Goal: Information Seeking & Learning: Learn about a topic

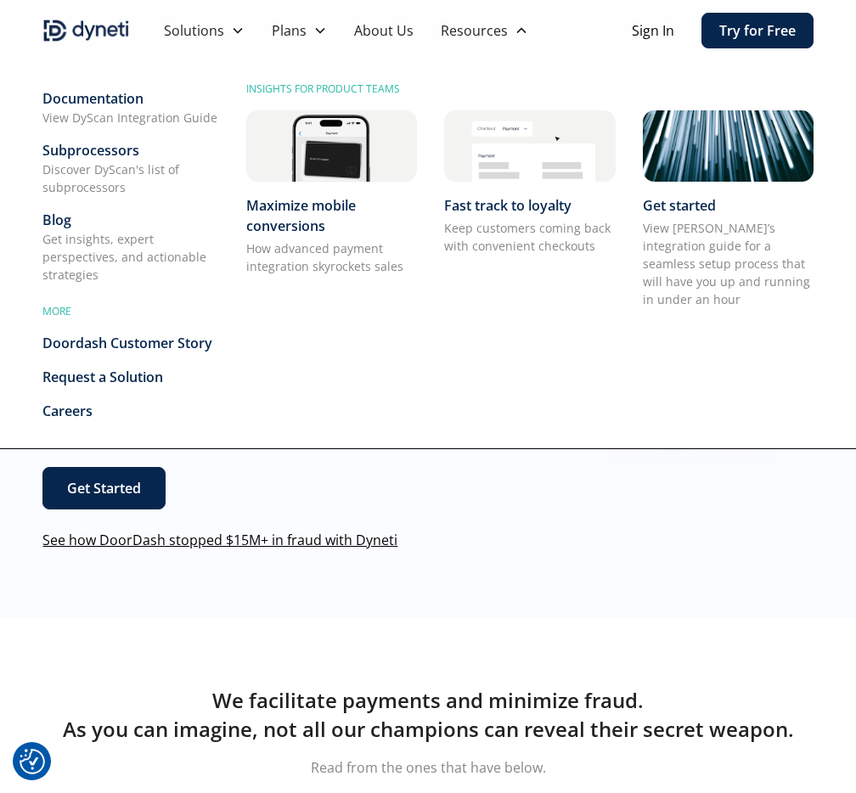
click at [87, 221] on div "Blog" at bounding box center [130, 220] width 177 height 20
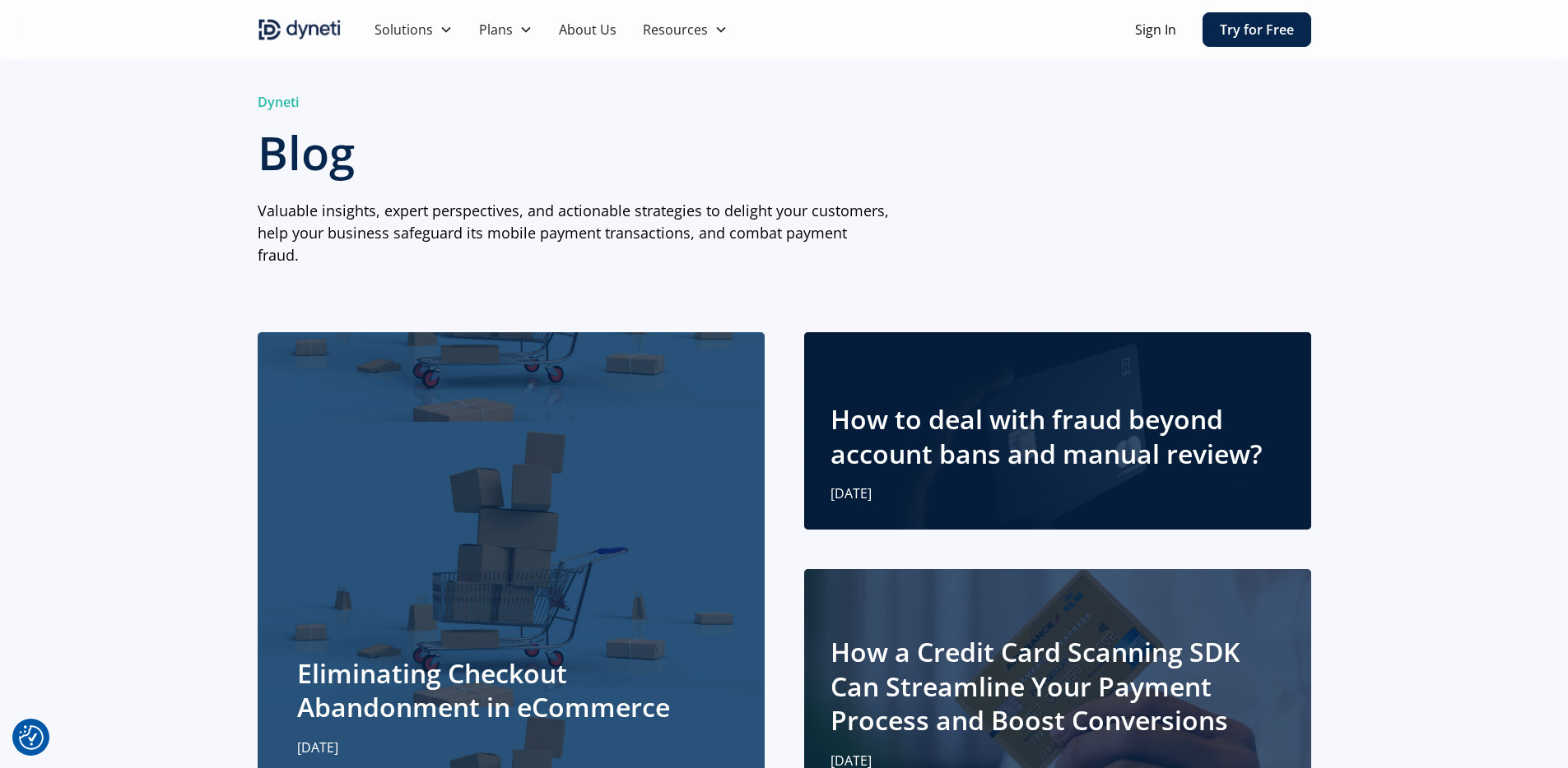
click at [829, 334] on div at bounding box center [1057, 431] width 507 height 198
click at [485, 427] on div "Eliminating Checkout Abandonment in eCommerce September 29, 2025" at bounding box center [512, 565] width 428 height 385
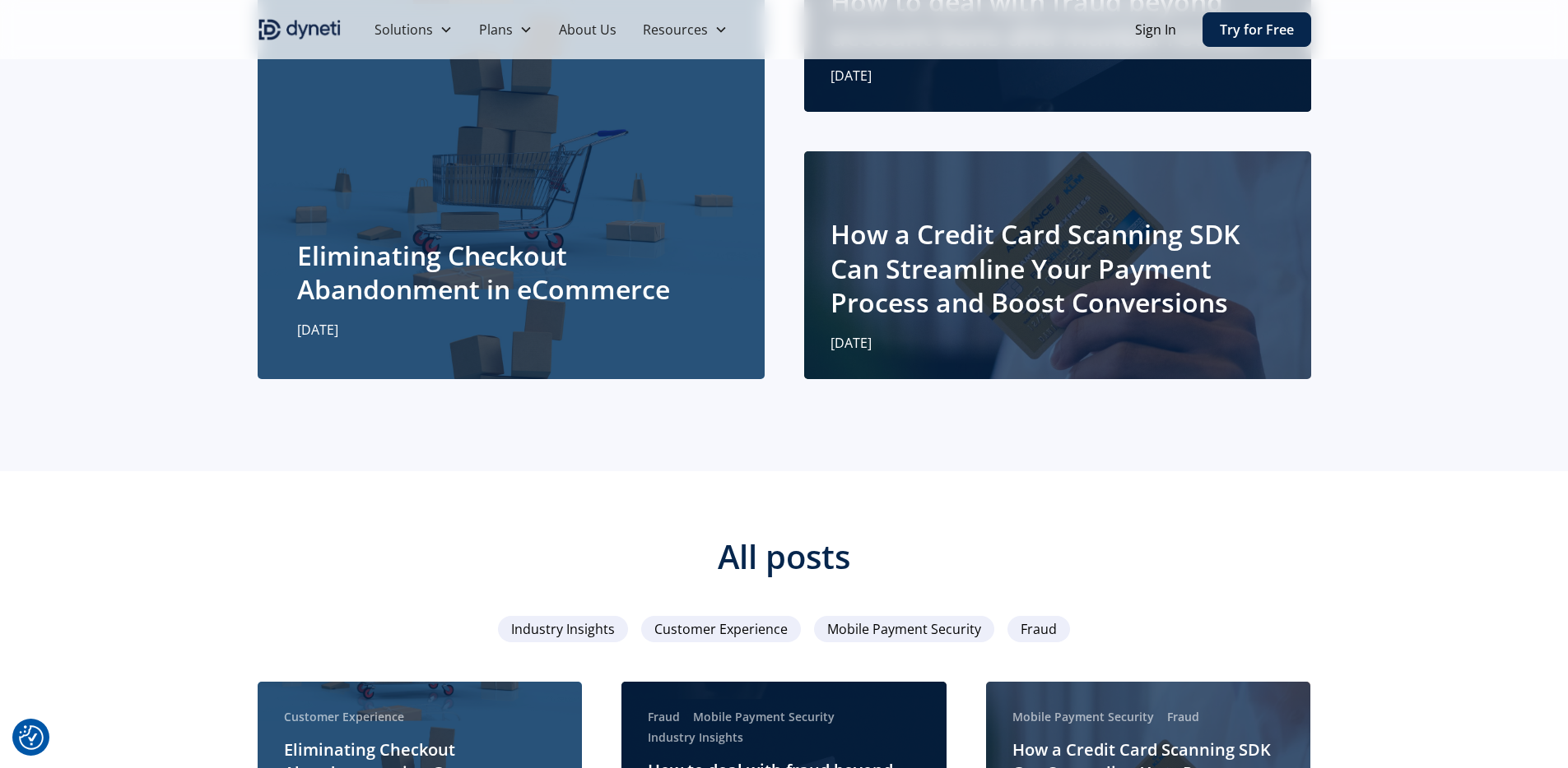
scroll to position [21, 0]
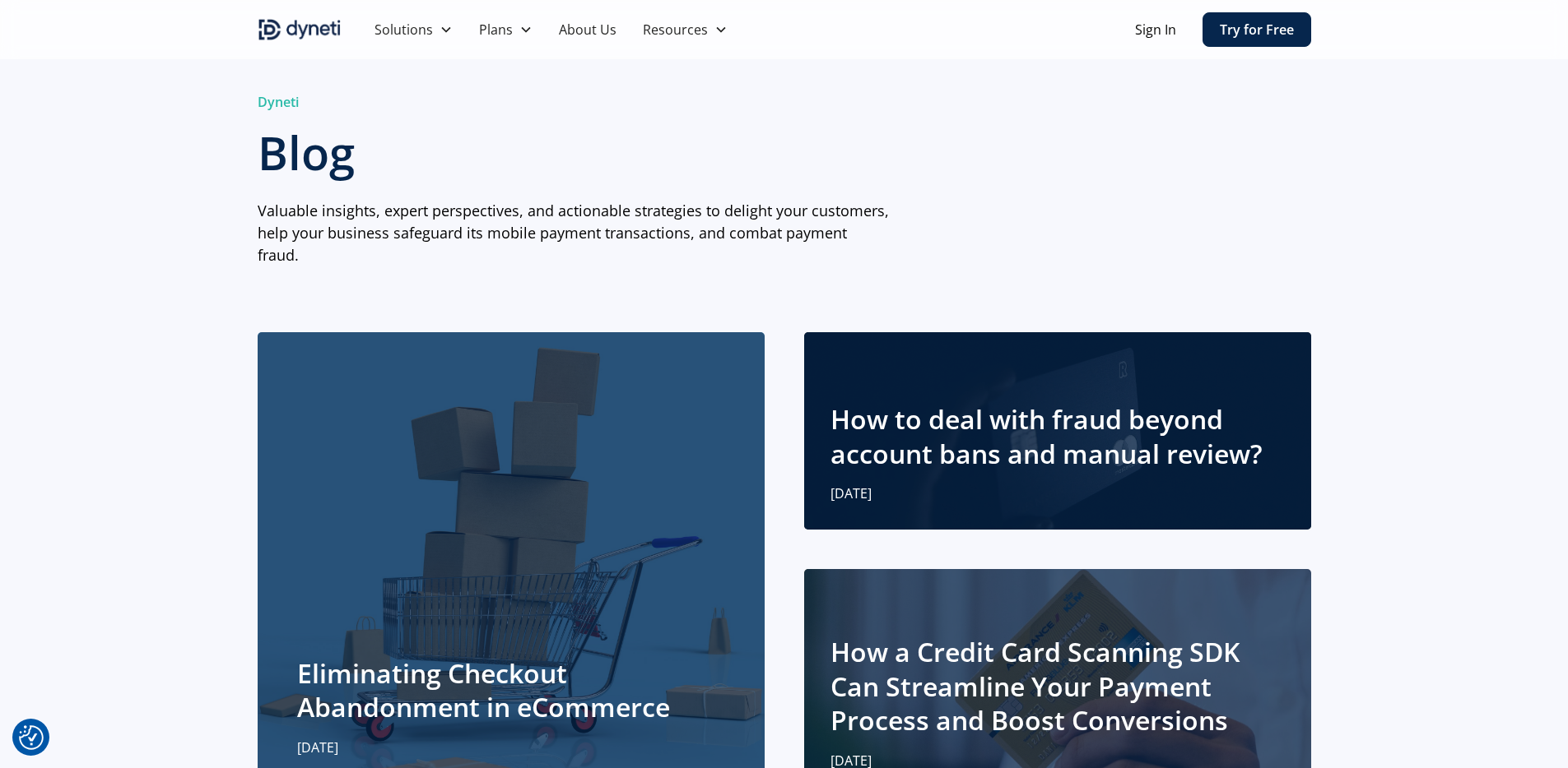
click at [63, 230] on div "Dyneti Blog Valuable insights, expert perspectives, and actionable strategies t…" at bounding box center [784, 445] width 1568 height 889
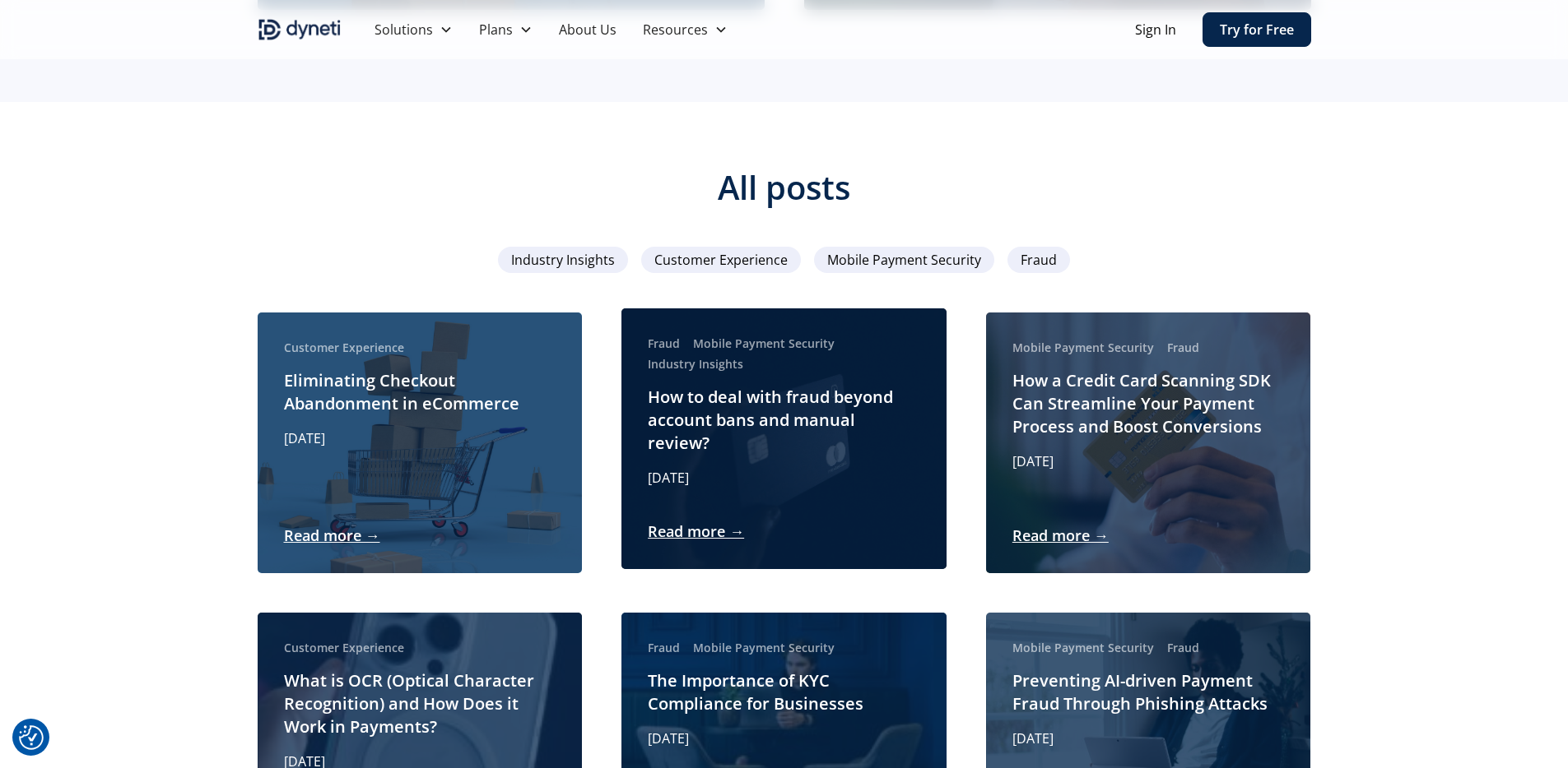
scroll to position [810, 0]
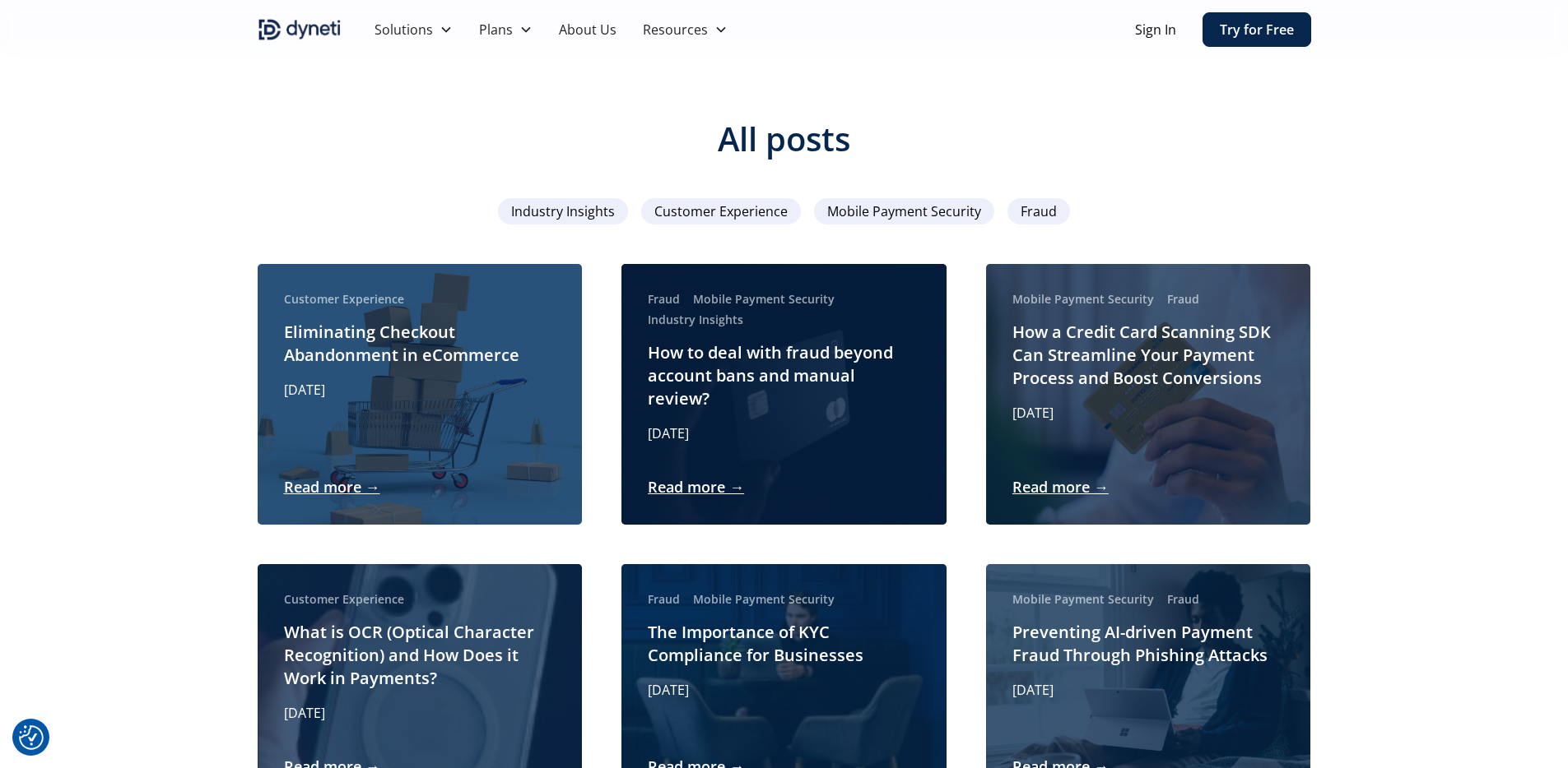
click at [598, 201] on span "Industry Insights" at bounding box center [562, 211] width 104 height 19
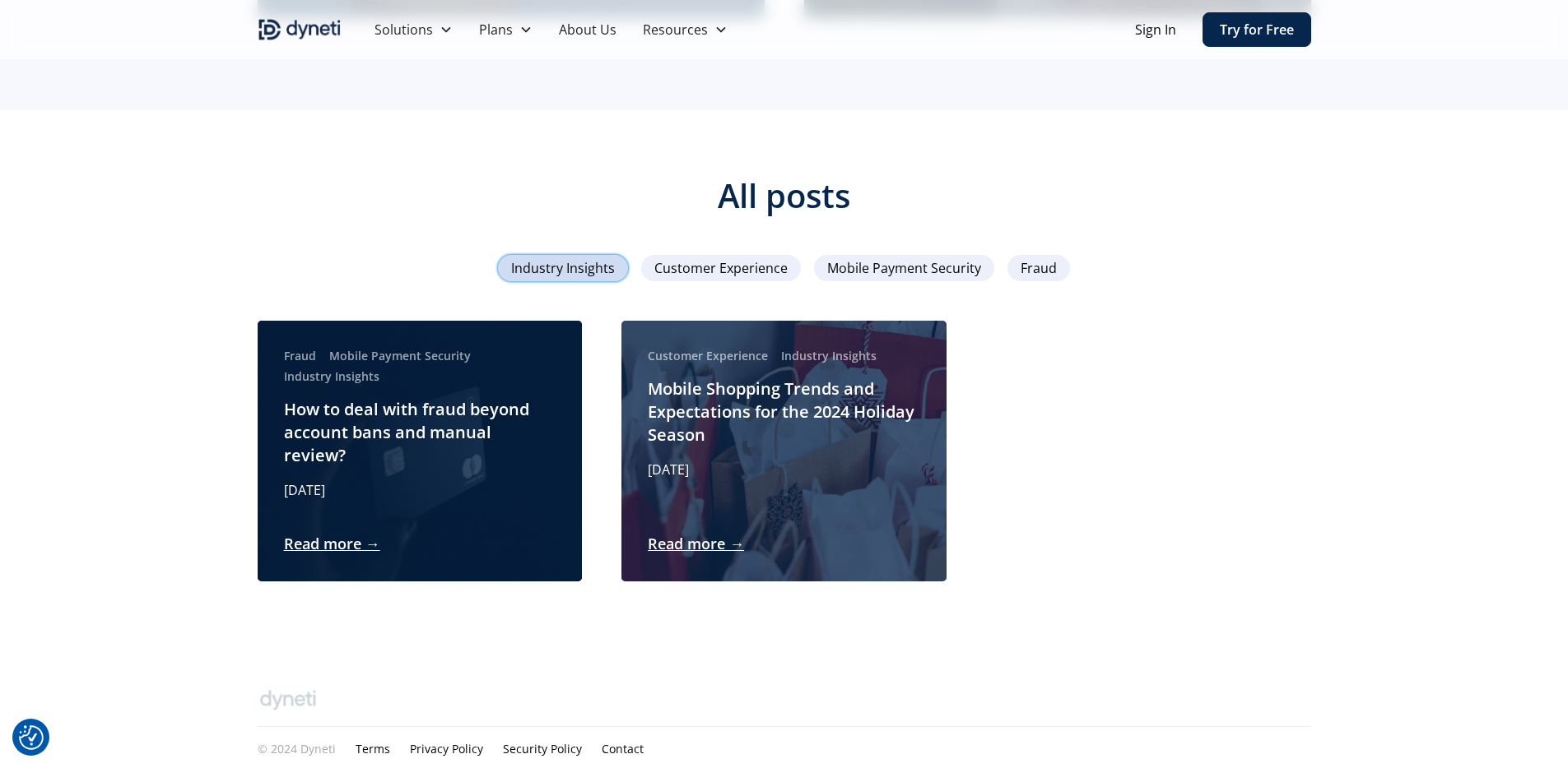
click at [609, 259] on span "Industry Insights" at bounding box center [562, 268] width 104 height 19
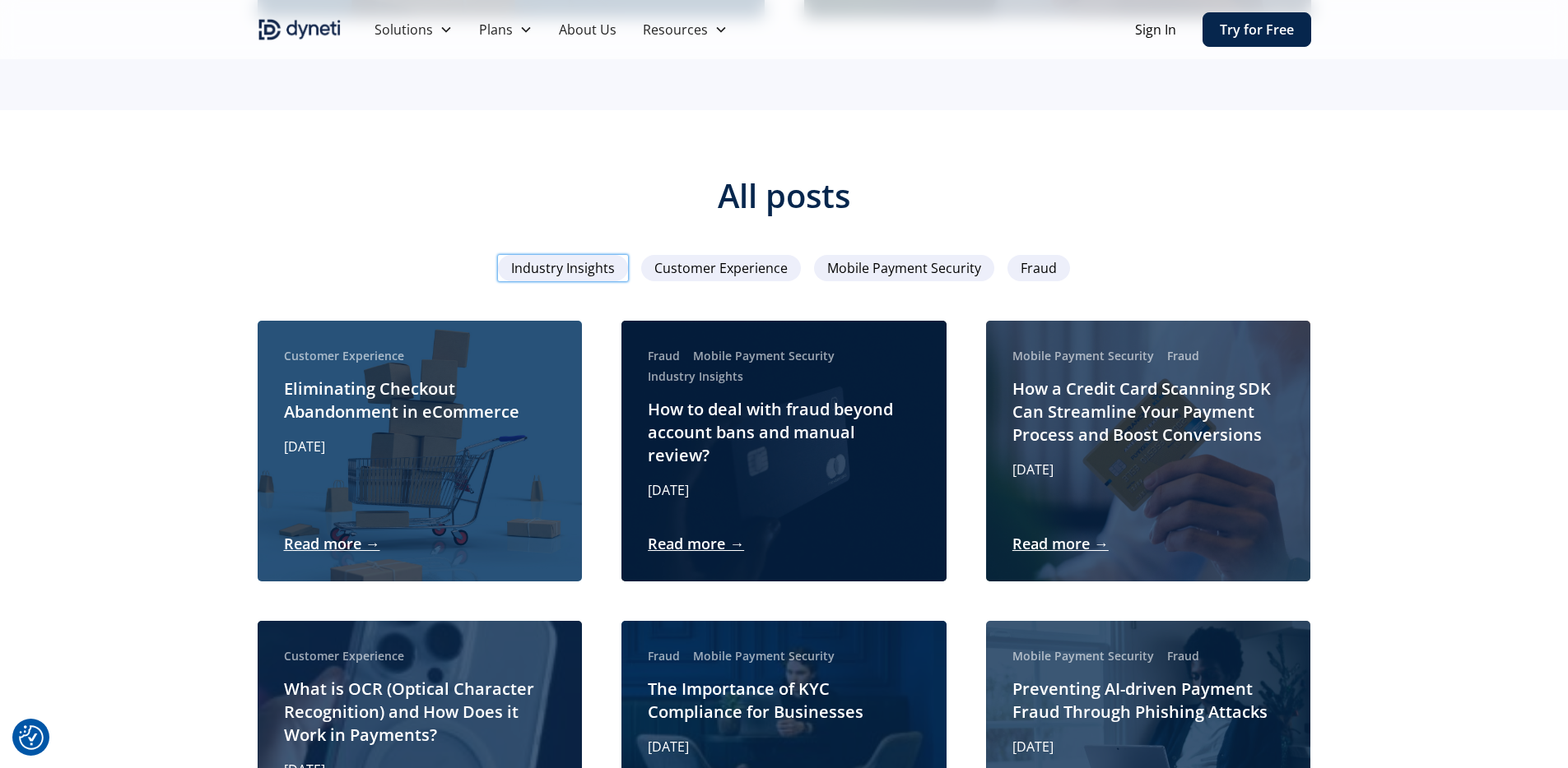
click at [709, 259] on span "Customer Experience" at bounding box center [721, 268] width 134 height 19
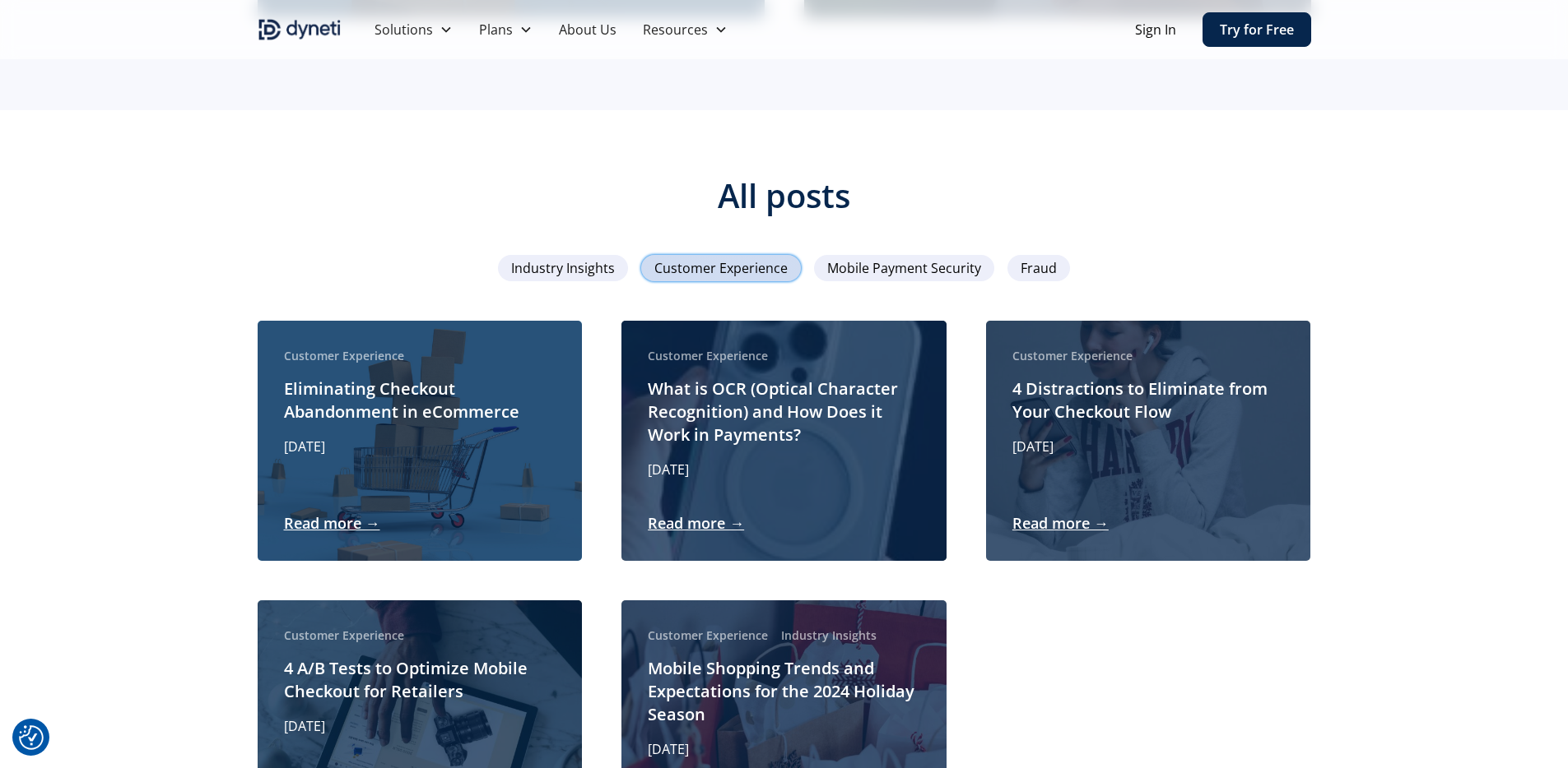
click at [709, 259] on span "Customer Experience" at bounding box center [721, 268] width 134 height 19
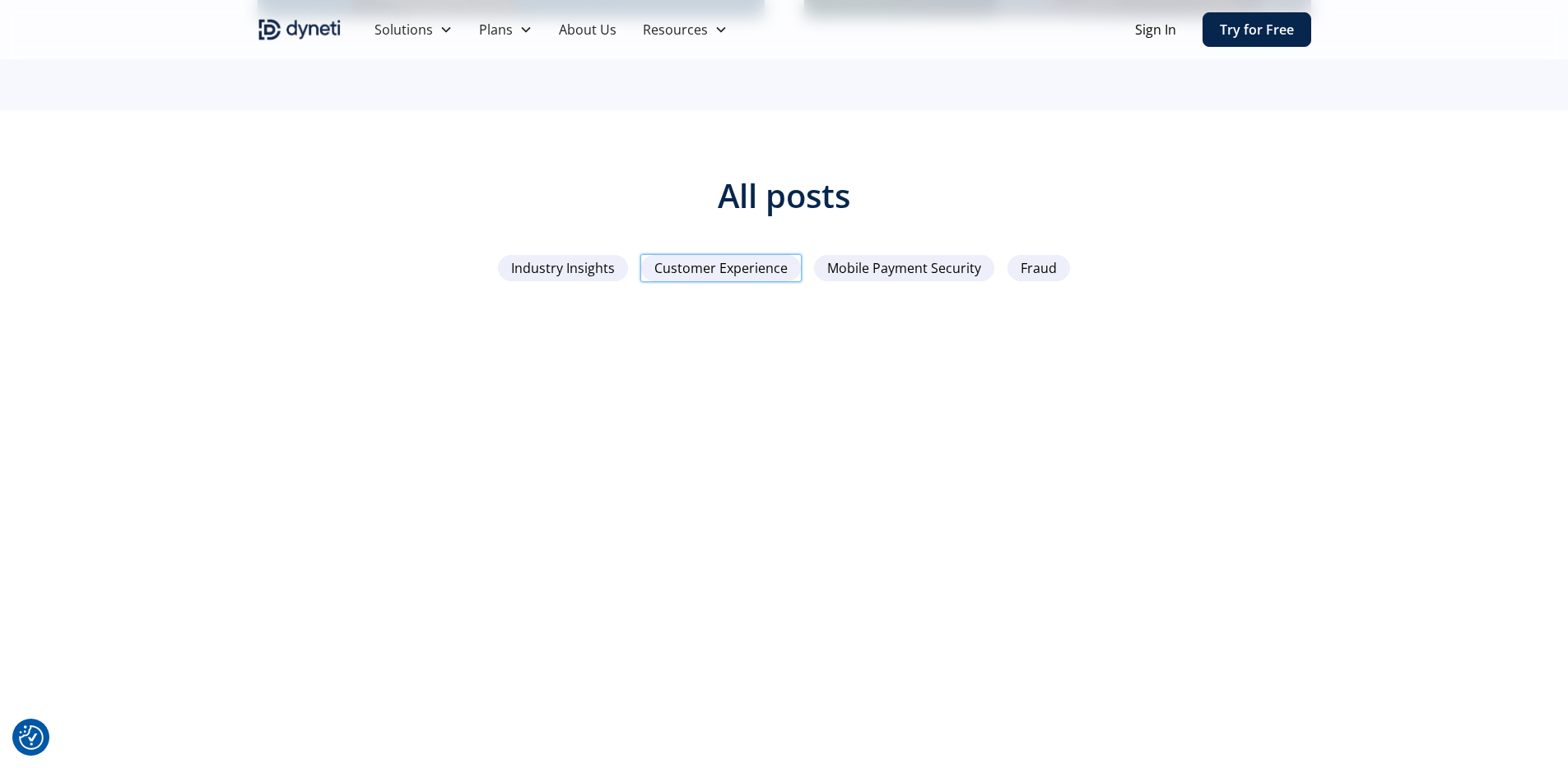
click at [845, 259] on span "Mobile Payment Security" at bounding box center [903, 268] width 154 height 19
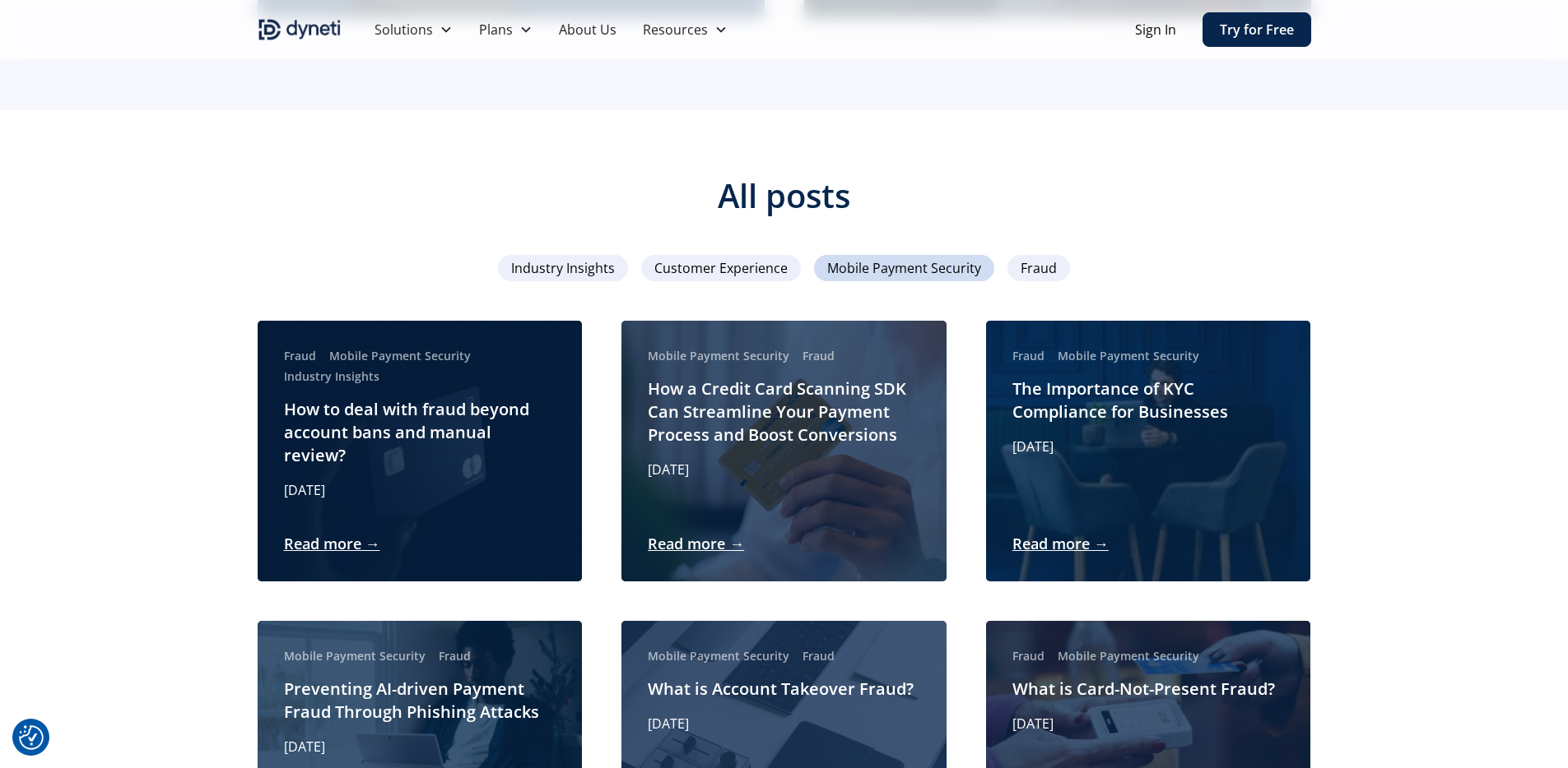
click at [845, 259] on span "Mobile Payment Security" at bounding box center [903, 268] width 154 height 19
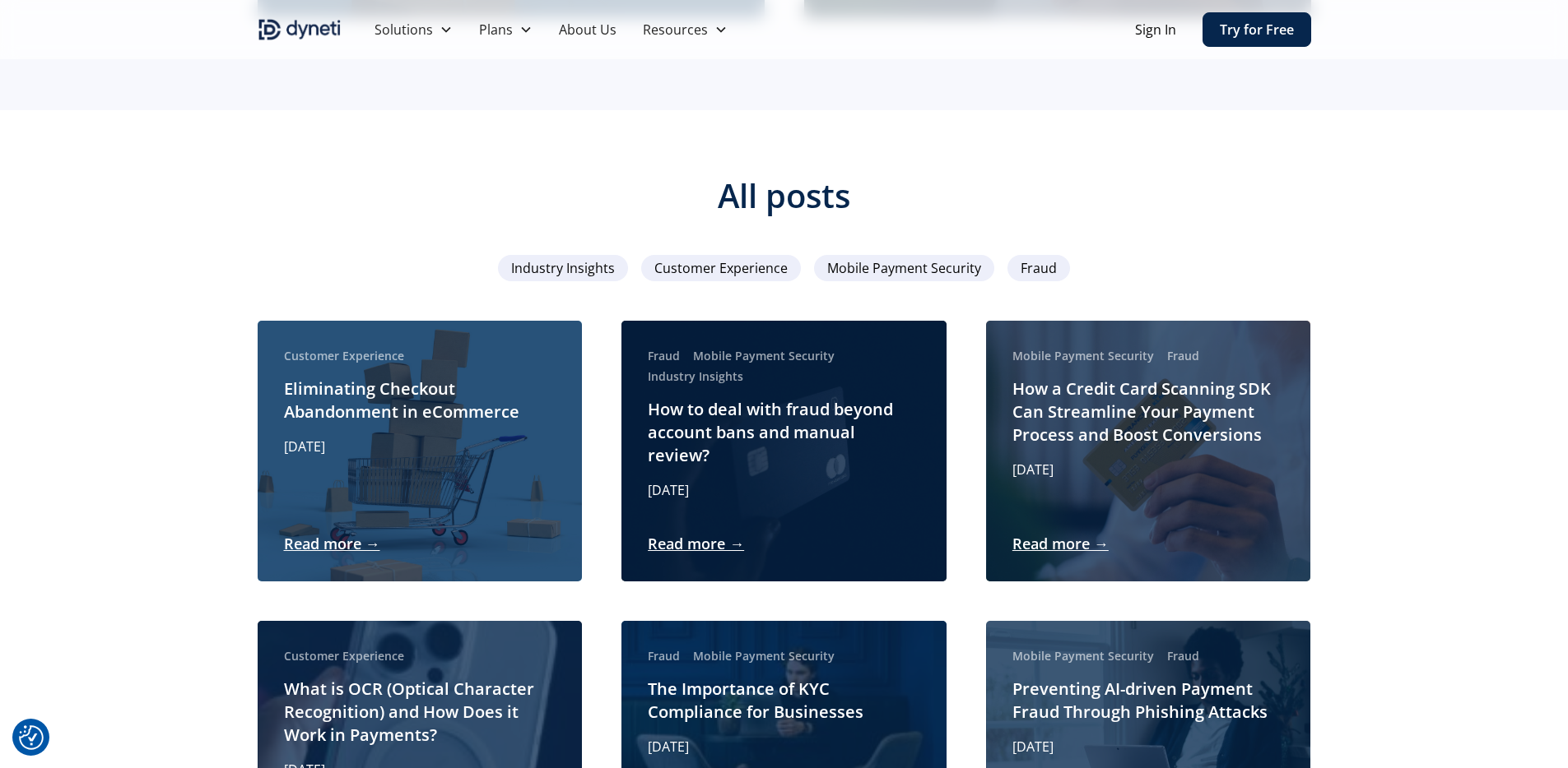
click at [1027, 259] on span "Fraud" at bounding box center [1038, 268] width 36 height 19
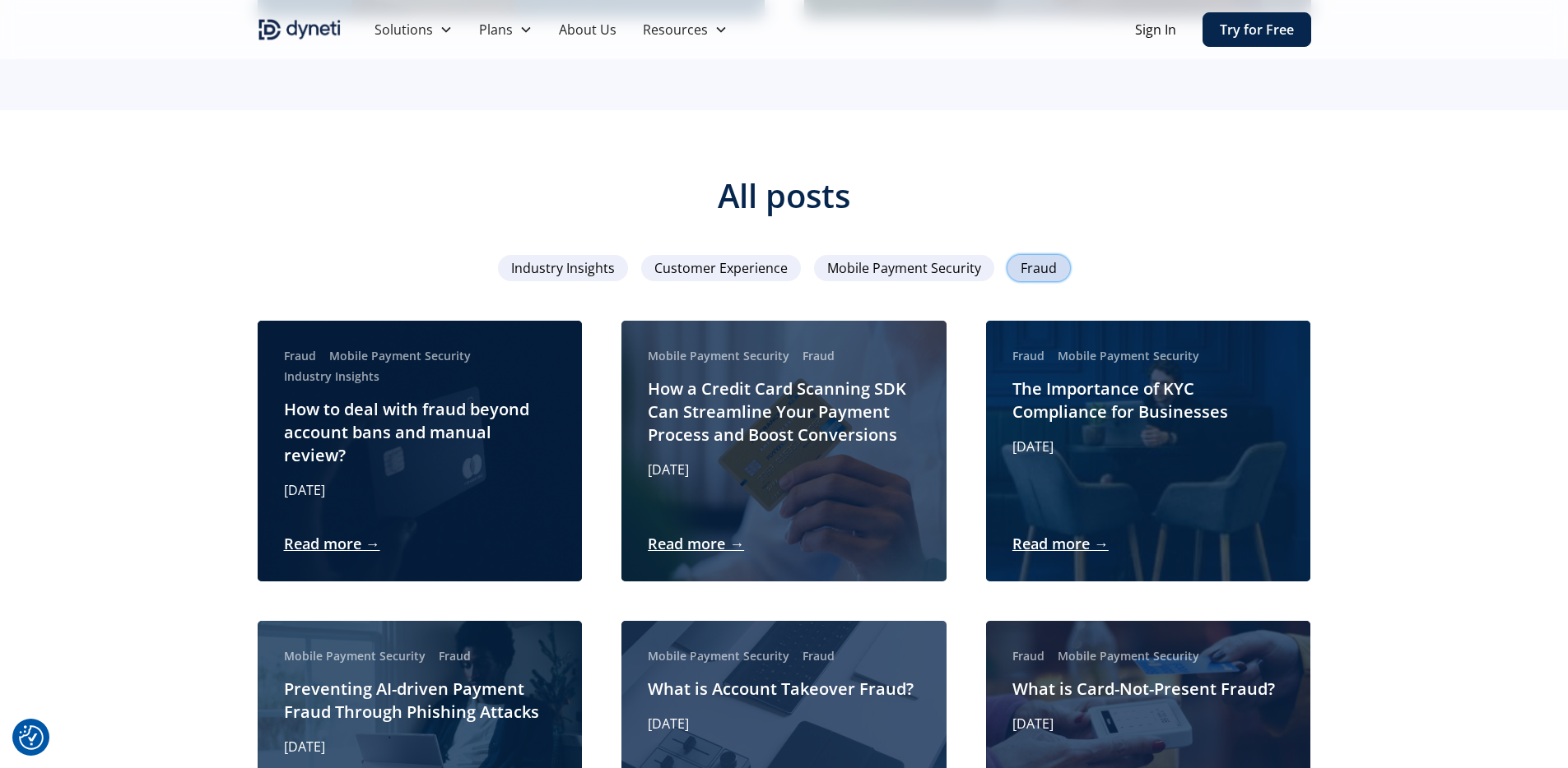
click at [1027, 259] on span "Fraud" at bounding box center [1038, 268] width 36 height 19
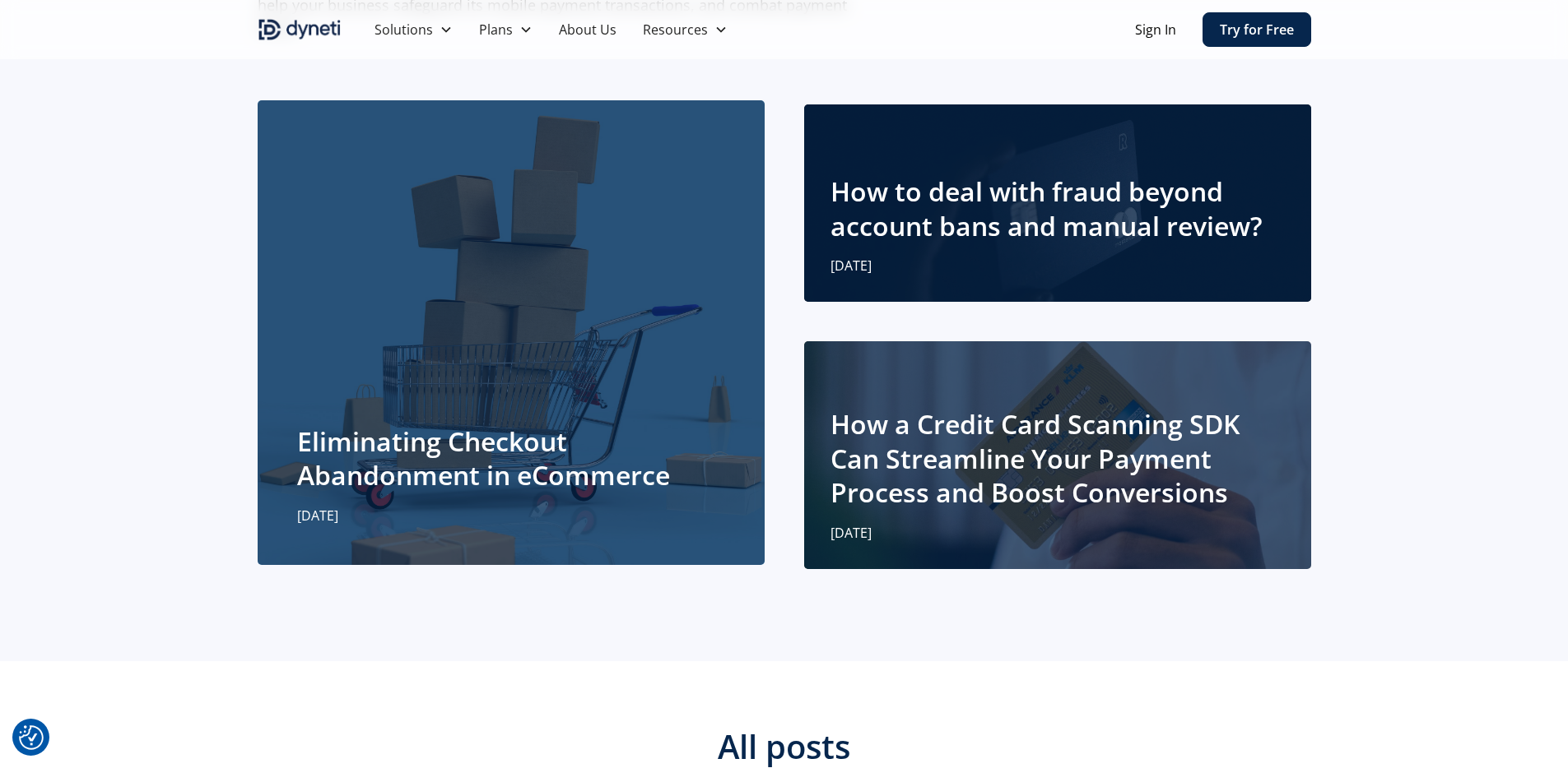
scroll to position [68, 0]
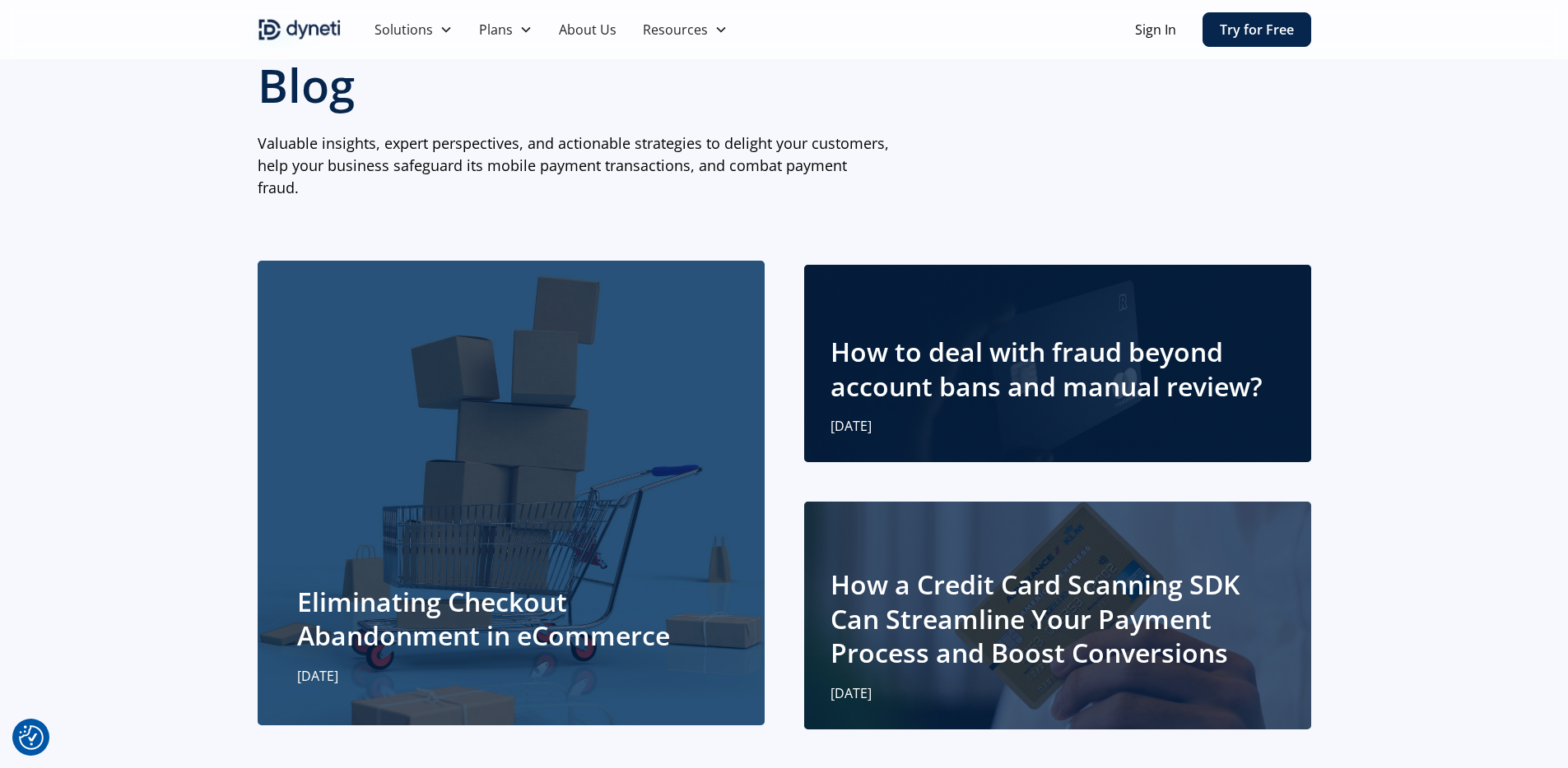
click at [649, 443] on div "Eliminating Checkout Abandonment in eCommerce September 29, 2025" at bounding box center [512, 493] width 428 height 385
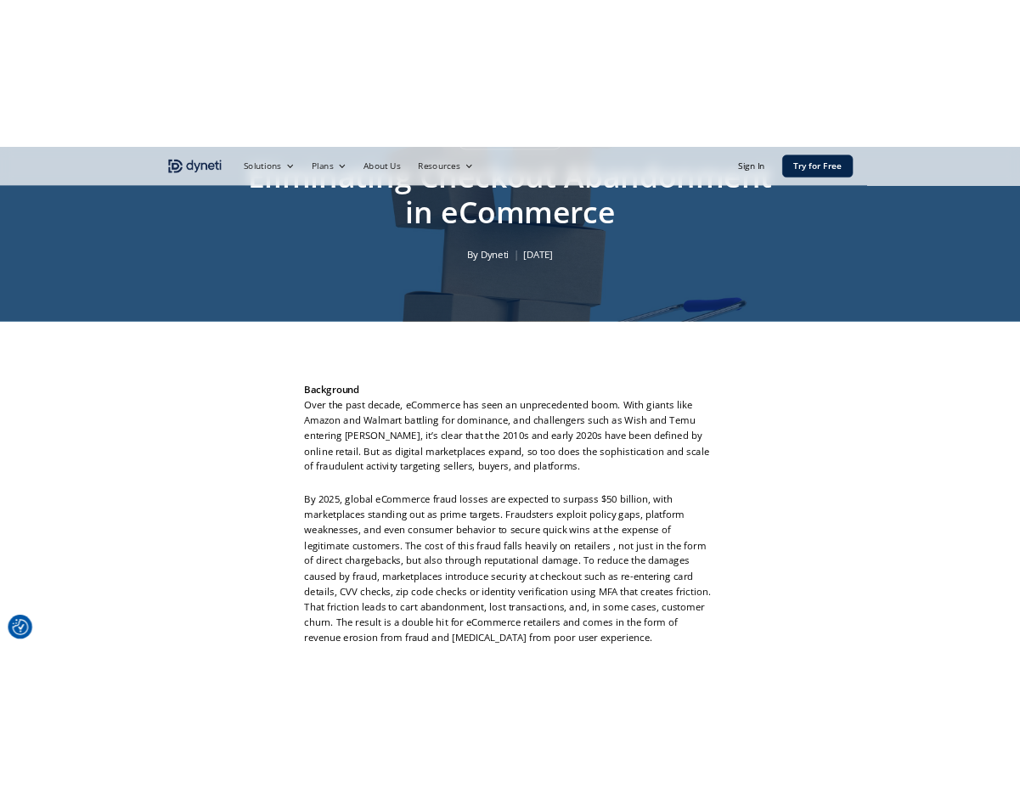
scroll to position [14, 0]
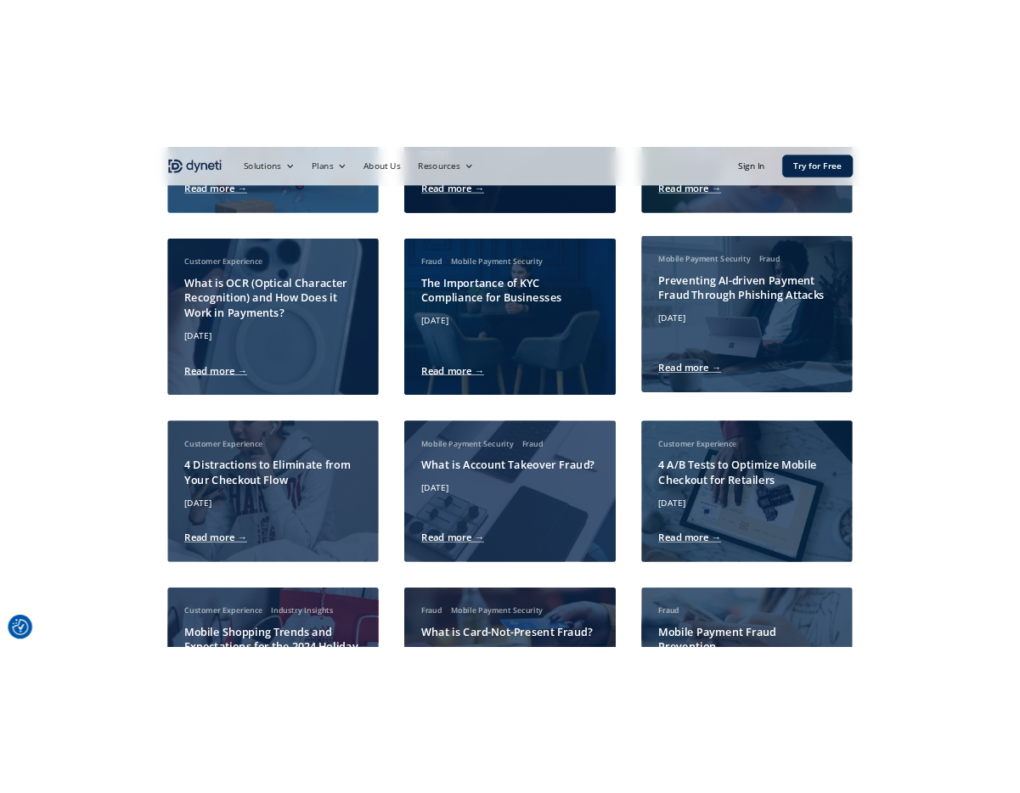
scroll to position [893, 0]
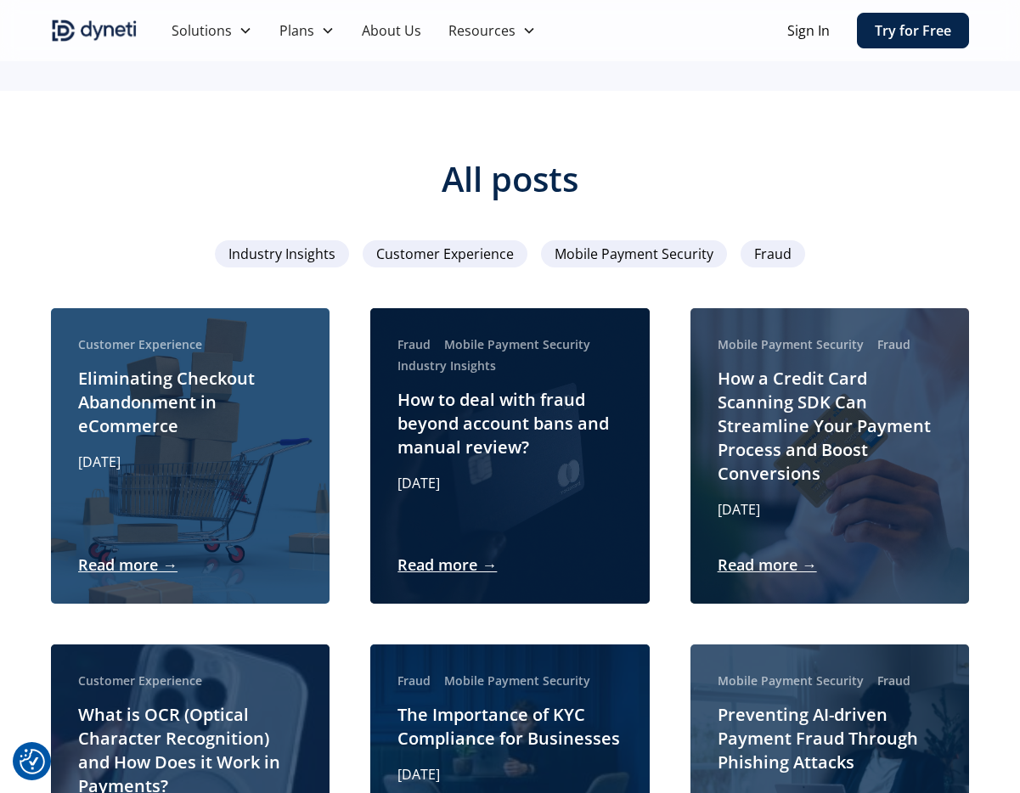
click at [338, 240] on div "Email Form" at bounding box center [282, 253] width 134 height 27
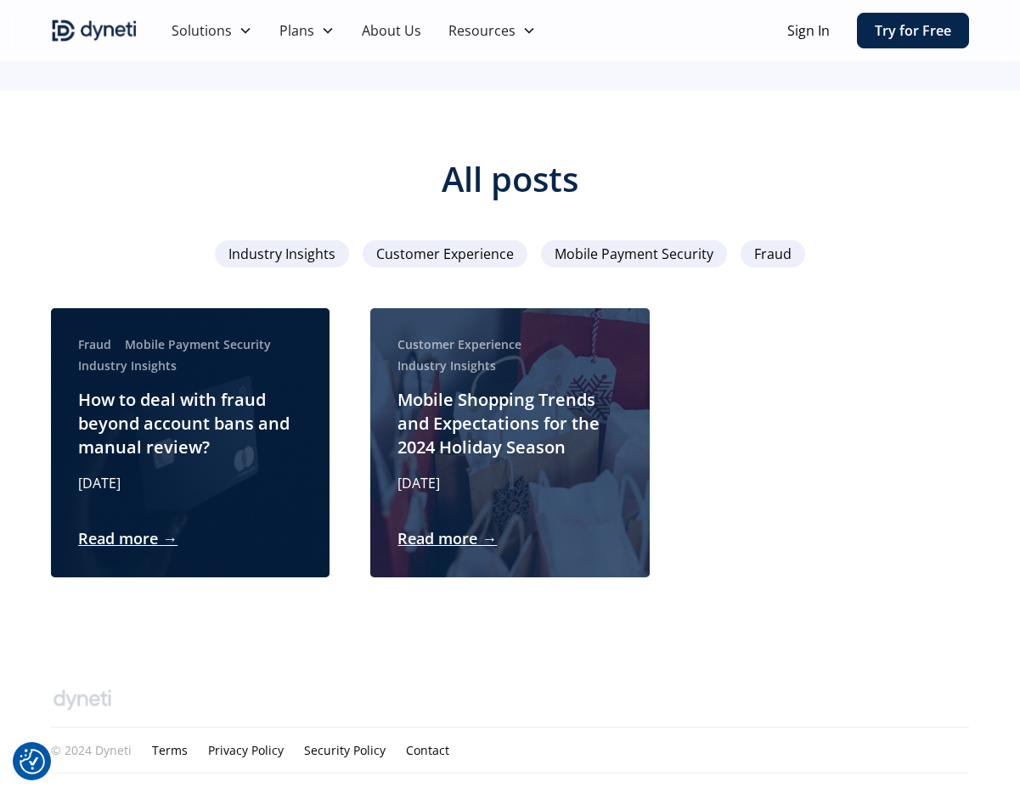
scroll to position [892, 0]
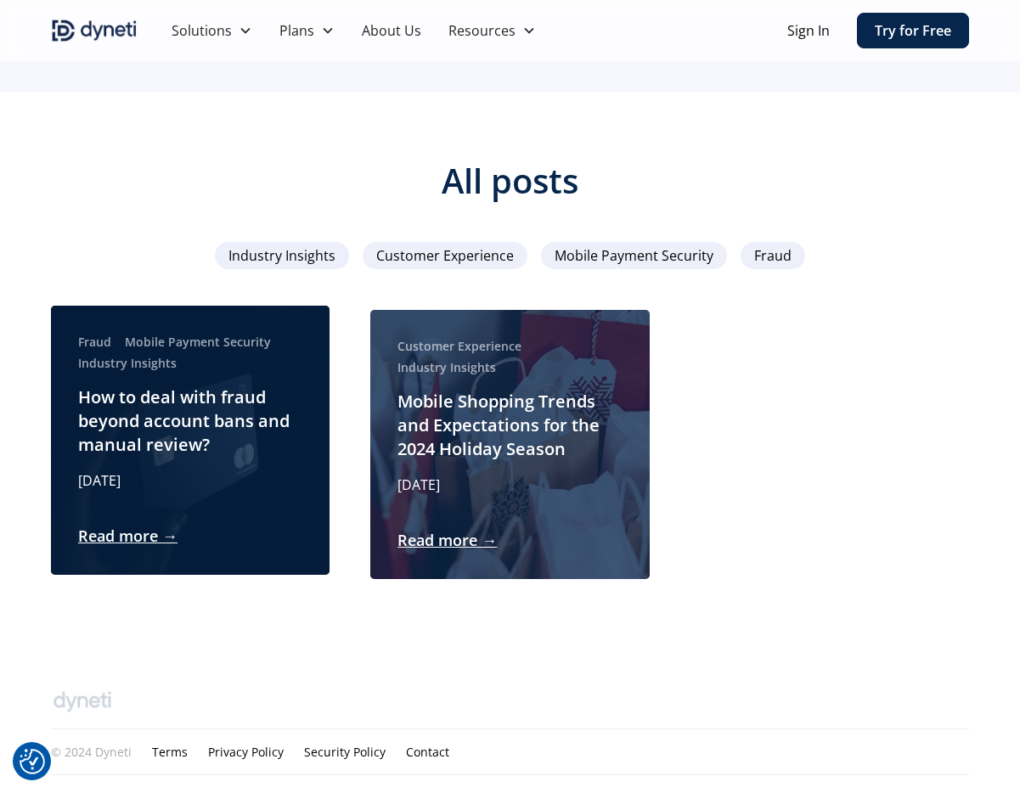
click at [226, 306] on div at bounding box center [190, 440] width 279 height 269
click at [219, 333] on div "Mobile Payment Security" at bounding box center [198, 342] width 146 height 18
click at [185, 340] on div "Fraud Mobile Payment Security Industry Insights" at bounding box center [190, 352] width 224 height 39
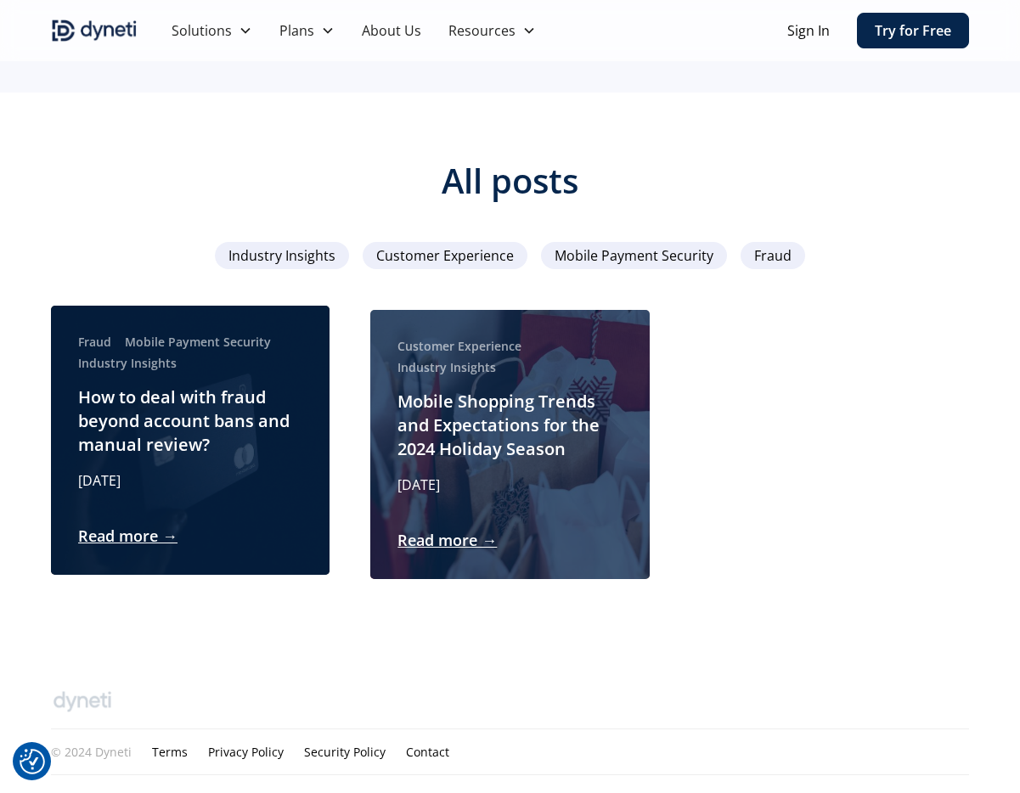
click at [185, 340] on div "Fraud Mobile Payment Security Industry Insights" at bounding box center [190, 352] width 224 height 39
click at [137, 354] on div "Industry Insights" at bounding box center [127, 363] width 99 height 18
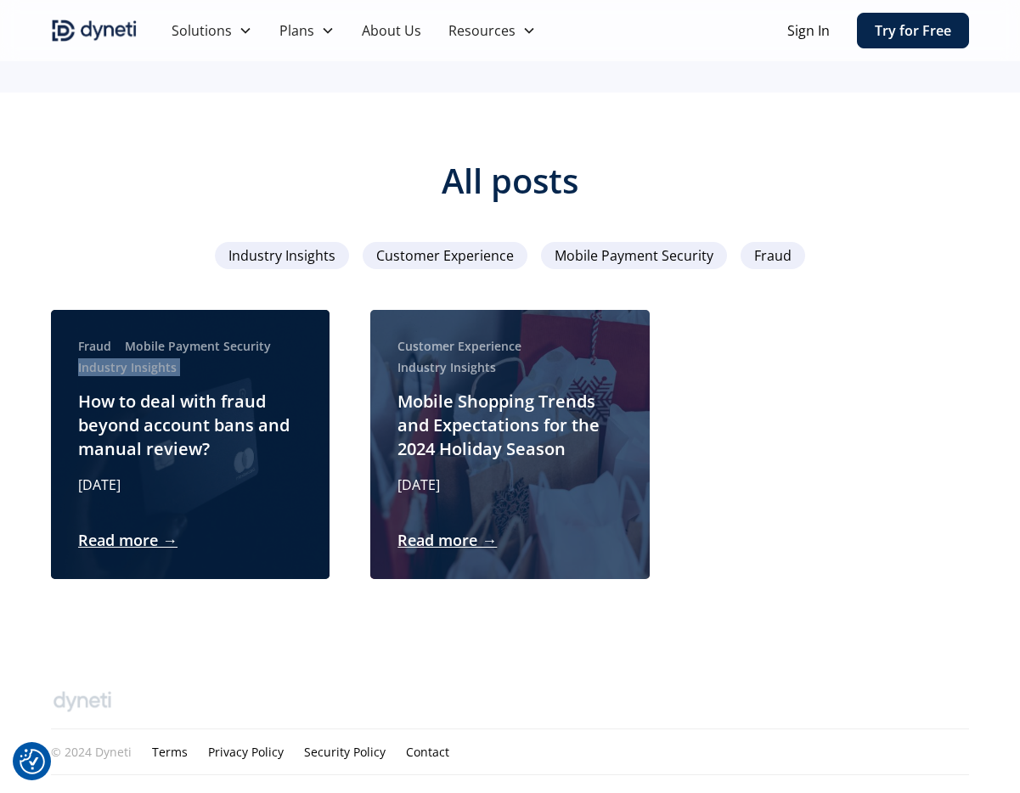
copy div "Industry Insights"
